Goal: Find specific page/section: Find specific page/section

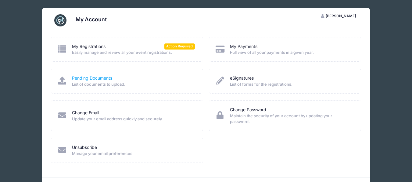
click at [99, 79] on link "Pending Documents" at bounding box center [92, 78] width 40 height 6
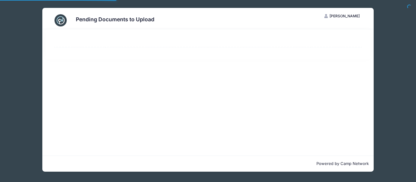
select select "50"
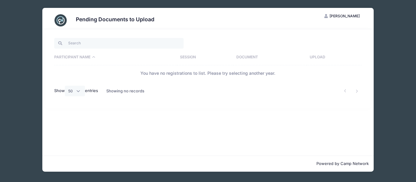
click at [392, 47] on div "Pending Documents to Upload AR [PERSON_NAME] My Account Logout Participant Name…" at bounding box center [208, 90] width 398 height 180
